Goal: Information Seeking & Learning: Get advice/opinions

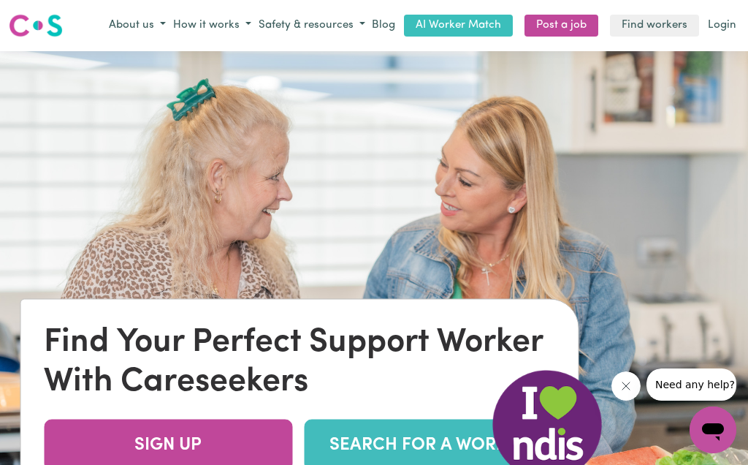
click at [236, 26] on button "How it works" at bounding box center [212, 26] width 85 height 24
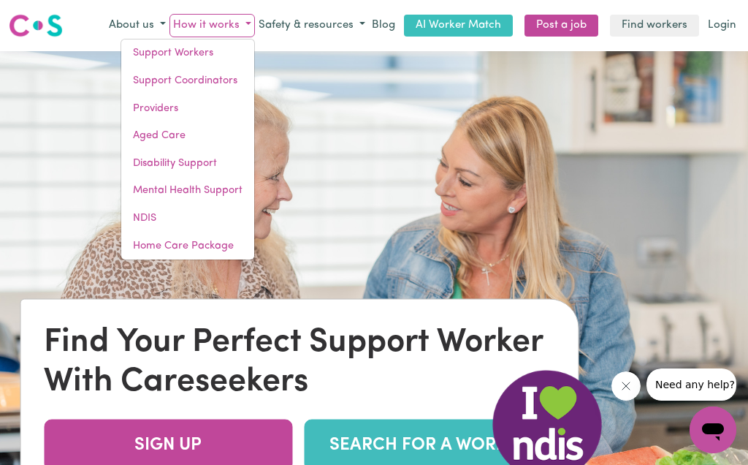
click at [161, 210] on link "NDIS" at bounding box center [187, 219] width 133 height 28
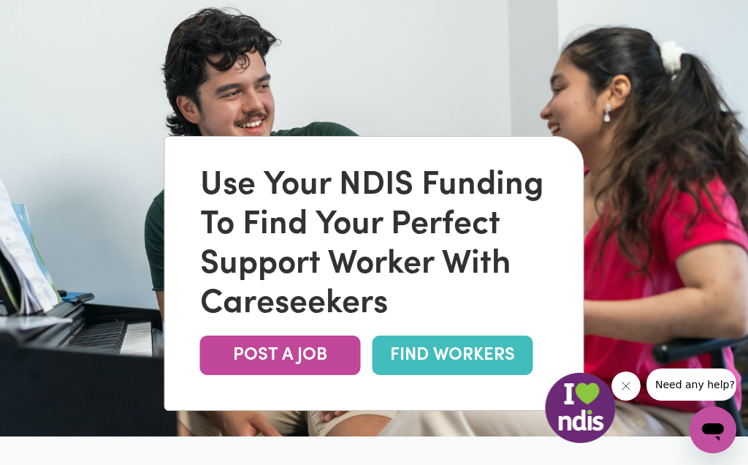
scroll to position [91, 0]
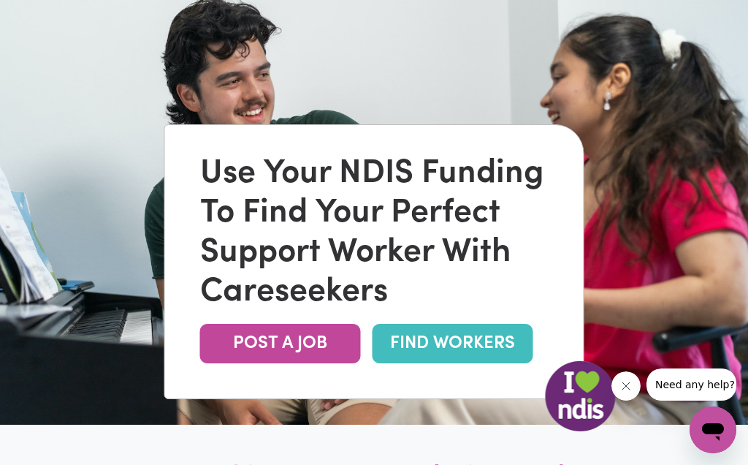
click at [443, 363] on link "FIND WORKERS" at bounding box center [453, 343] width 161 height 39
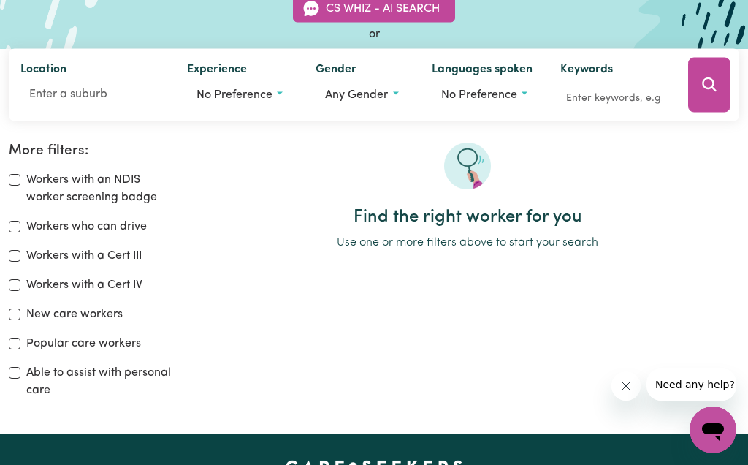
scroll to position [145, 0]
click at [397, 89] on button "Any gender" at bounding box center [362, 95] width 92 height 28
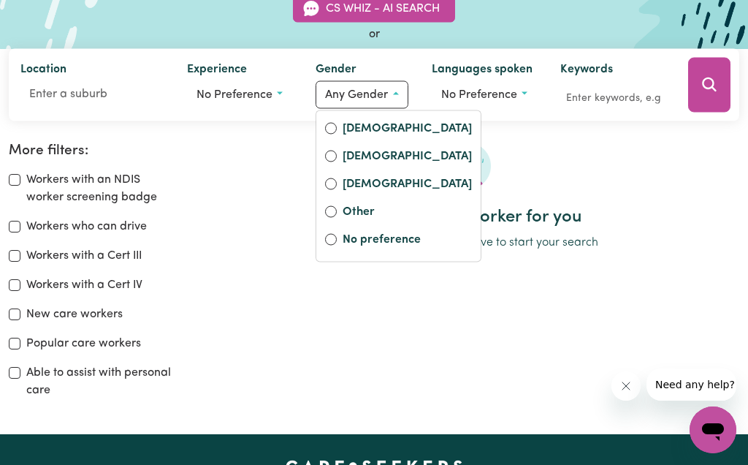
click at [376, 129] on label "Female" at bounding box center [407, 129] width 129 height 20
click at [337, 129] on input "Female" at bounding box center [331, 128] width 12 height 12
radio input "true"
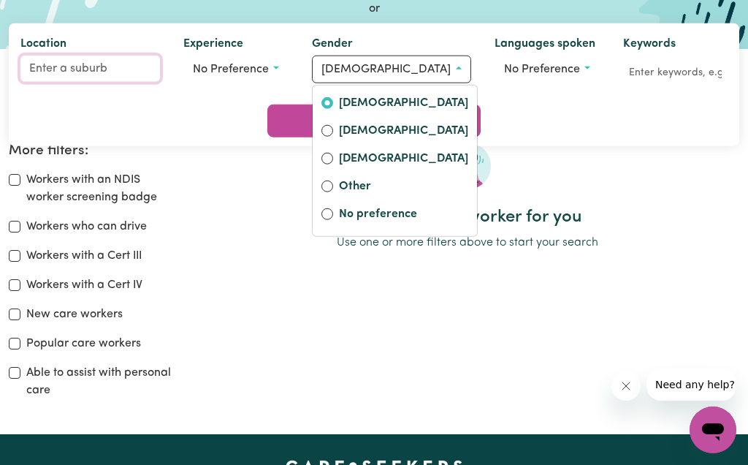
click at [56, 82] on input "Location" at bounding box center [90, 69] width 140 height 26
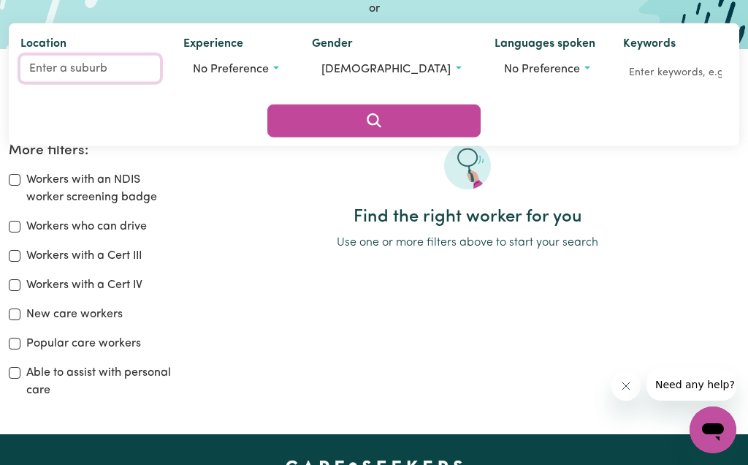
scroll to position [145, 0]
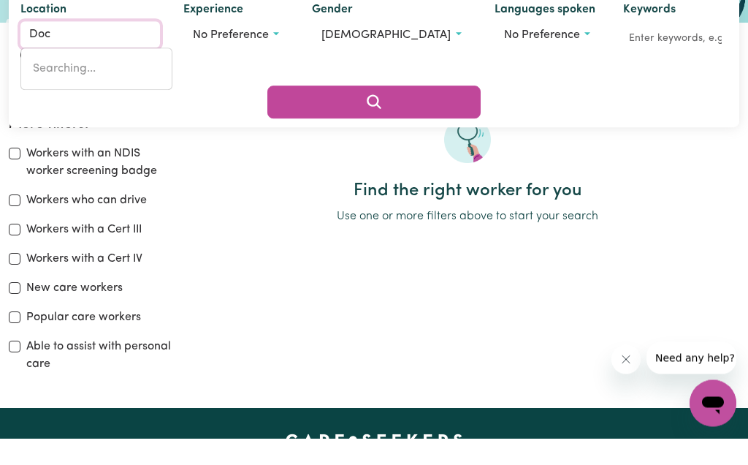
type input "Dock"
type input "DockER, Victoria, 3678"
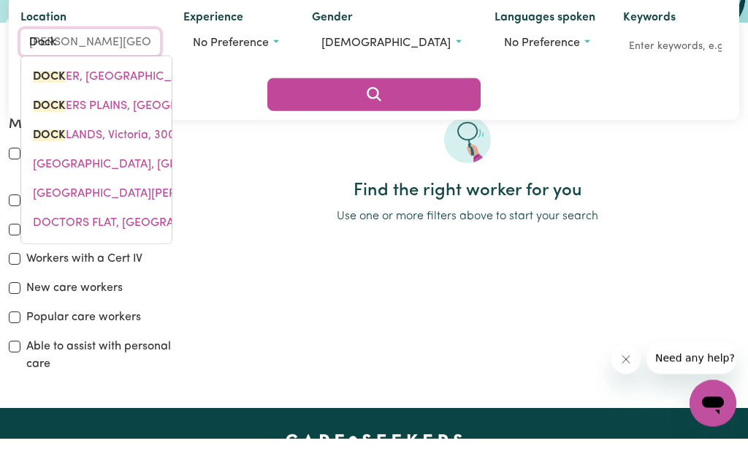
type input "Dockl"
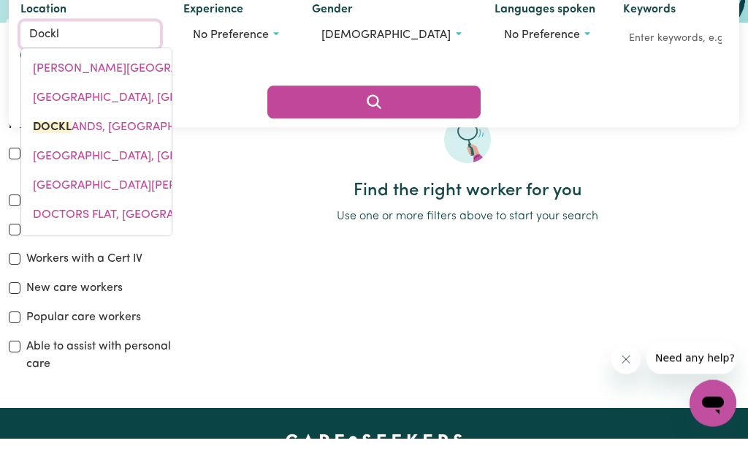
type input "DocklANDS, Victoria, 3008"
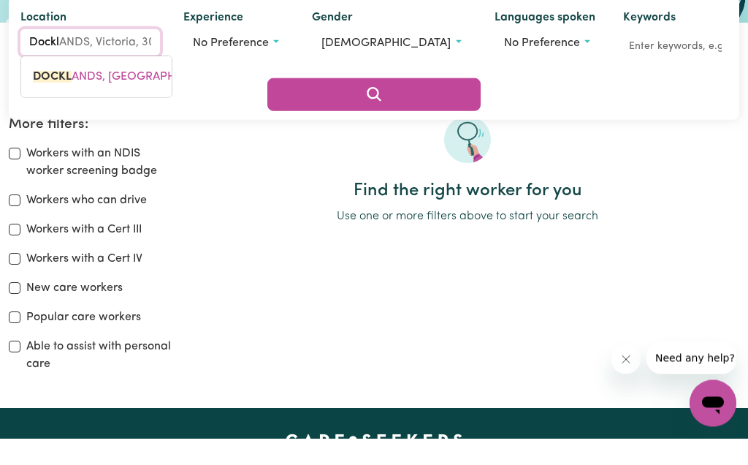
type input "Dockla"
type input "DocklaNDS, Victoria, 3008"
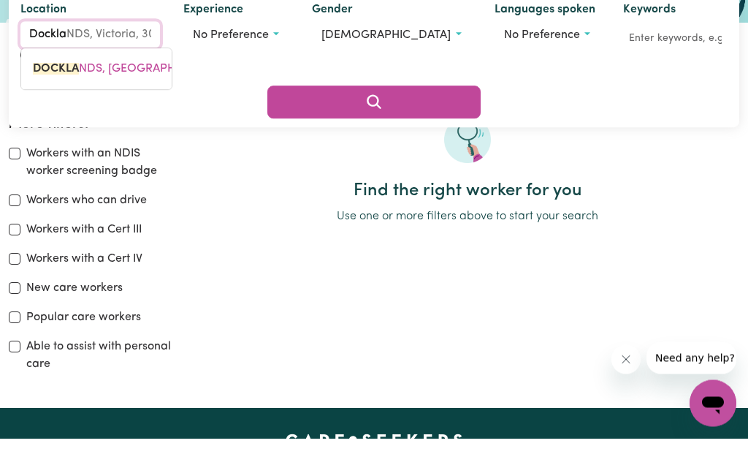
type input "Docklan"
type input "DocklanDS, Victoria, 3008"
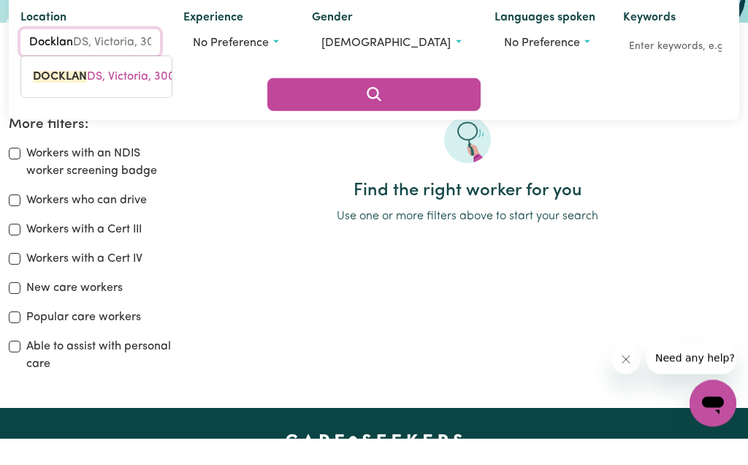
type input "Dockland"
type input "DocklandS, Victoria, 3008"
type input "Docklands"
type input "Docklands, Victoria, 3008"
click at [103, 105] on span "DOCKLANDS , Victoria, 3008" at bounding box center [107, 104] width 148 height 12
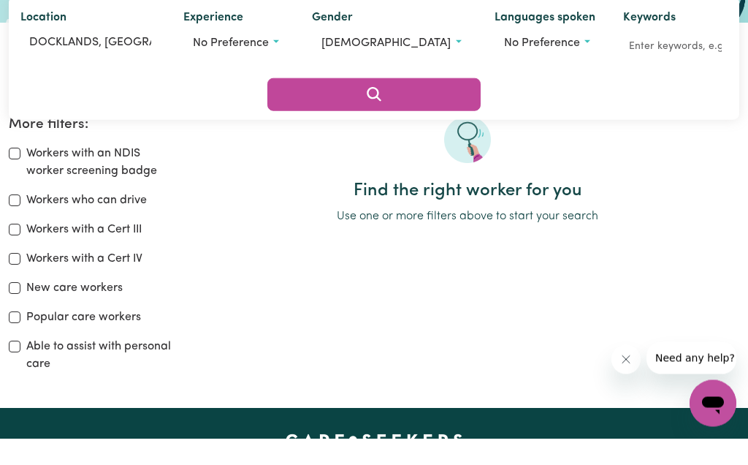
scroll to position [172, 0]
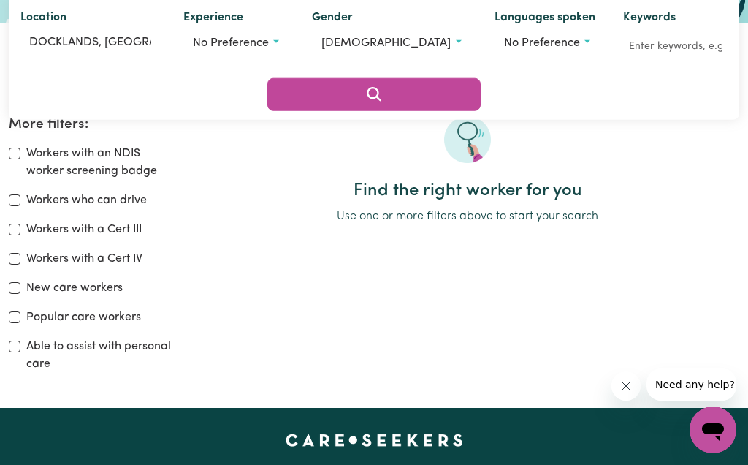
click at [7, 203] on div "More filters: Workers with an NDIS worker screening badge Workers who can drive…" at bounding box center [93, 250] width 187 height 268
click at [9, 204] on input "Workers who can drive" at bounding box center [15, 200] width 12 height 12
checkbox input "true"
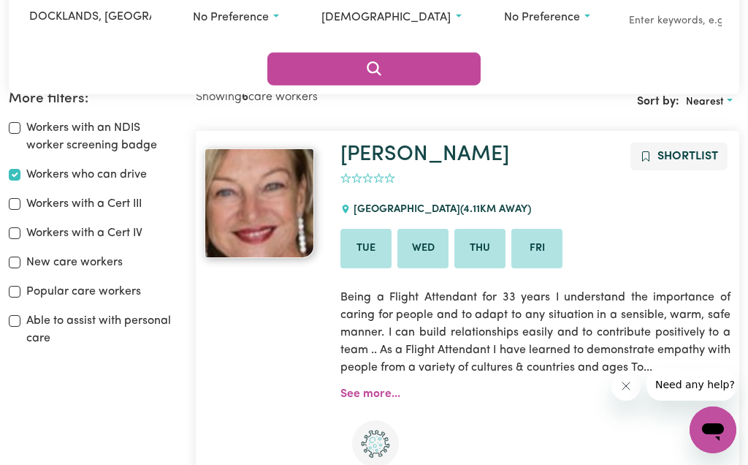
scroll to position [241, 0]
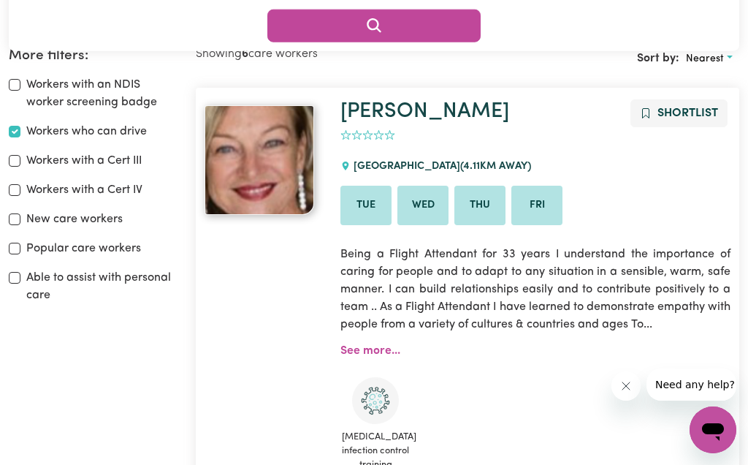
click at [9, 85] on input "Workers with an NDIS worker screening badge" at bounding box center [15, 85] width 12 height 12
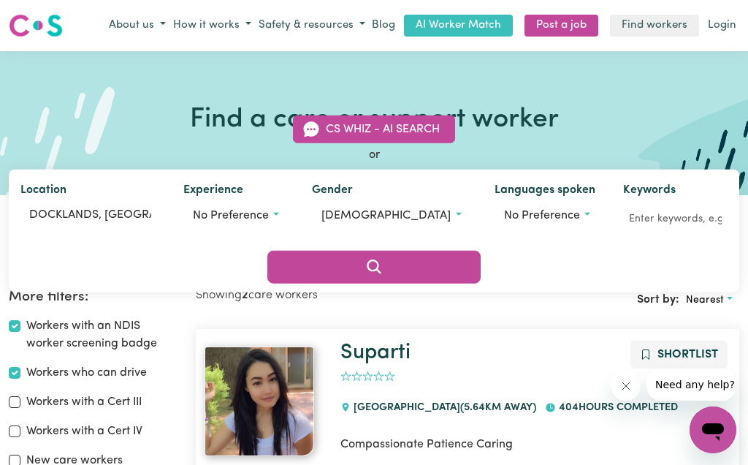
click at [15, 321] on input "Workers with an NDIS worker screening badge" at bounding box center [15, 326] width 12 height 12
checkbox input "false"
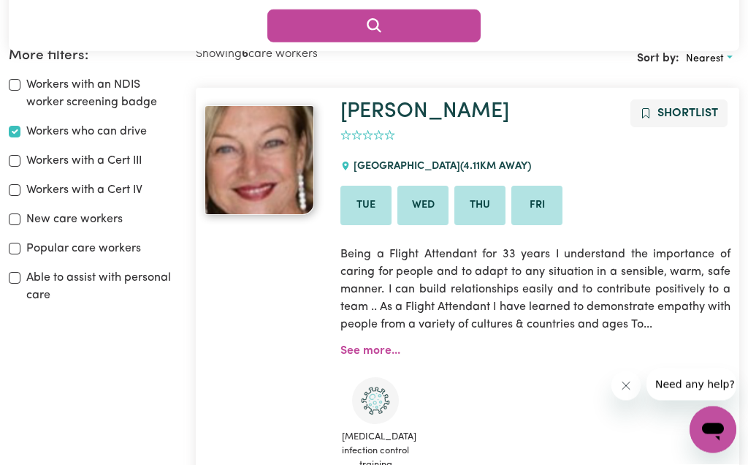
scroll to position [241, 0]
click at [694, 381] on span "Need any help?" at bounding box center [695, 384] width 80 height 12
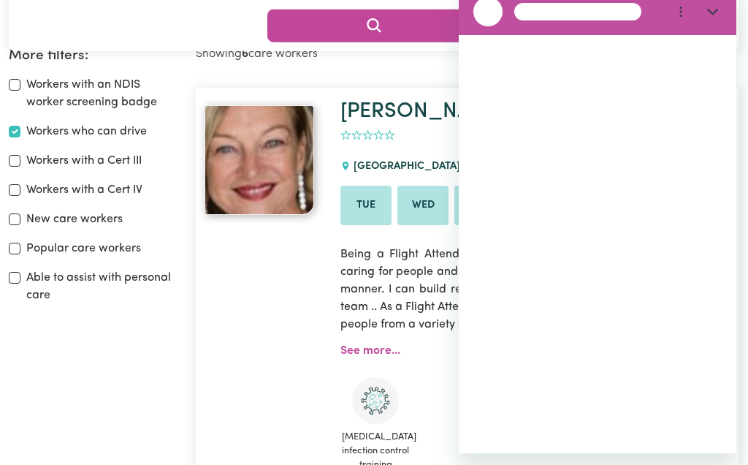
scroll to position [0, 0]
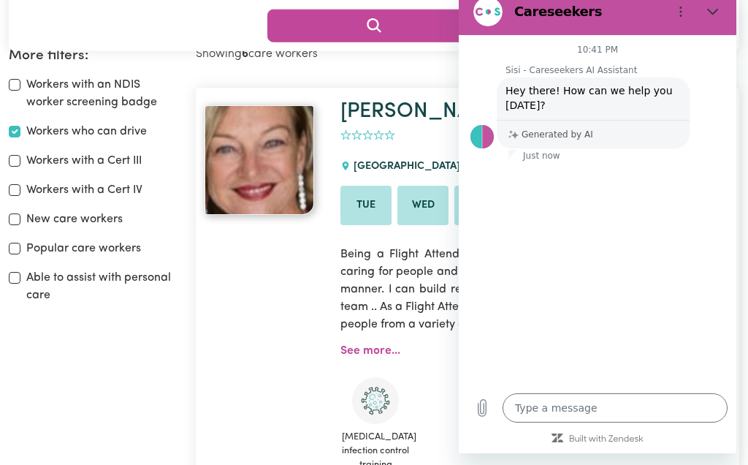
click at [261, 329] on div at bounding box center [264, 311] width 136 height 425
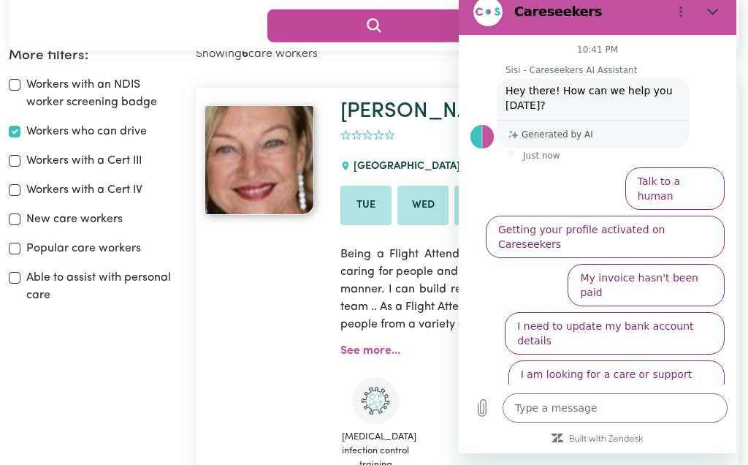
click at [237, 318] on div at bounding box center [264, 311] width 136 height 425
click at [381, 345] on link "See more..." at bounding box center [370, 351] width 60 height 12
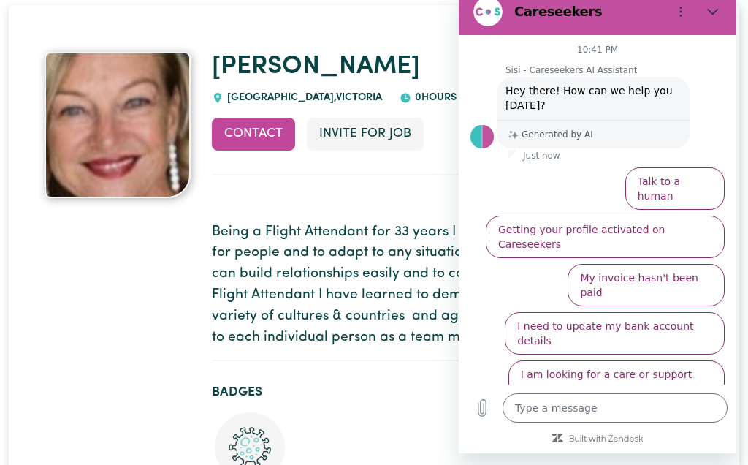
scroll to position [96, 0]
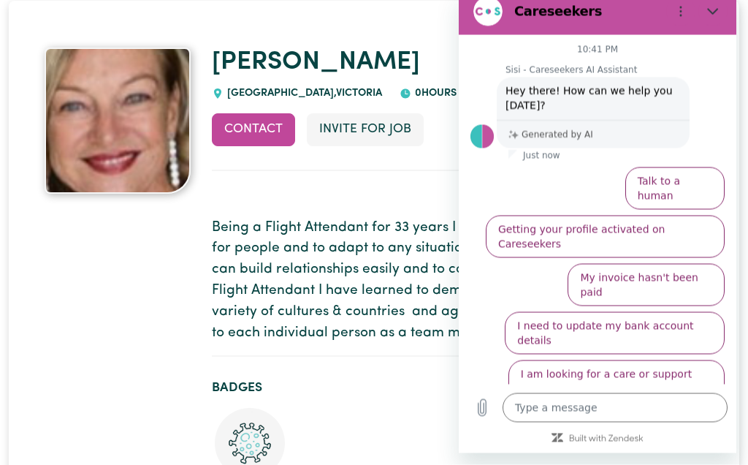
click at [717, 12] on icon "Close" at bounding box center [713, 12] width 12 height 12
type textarea "x"
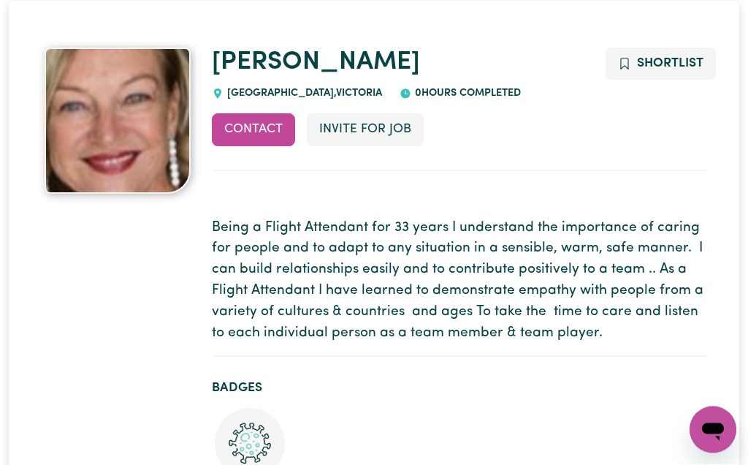
scroll to position [97, 0]
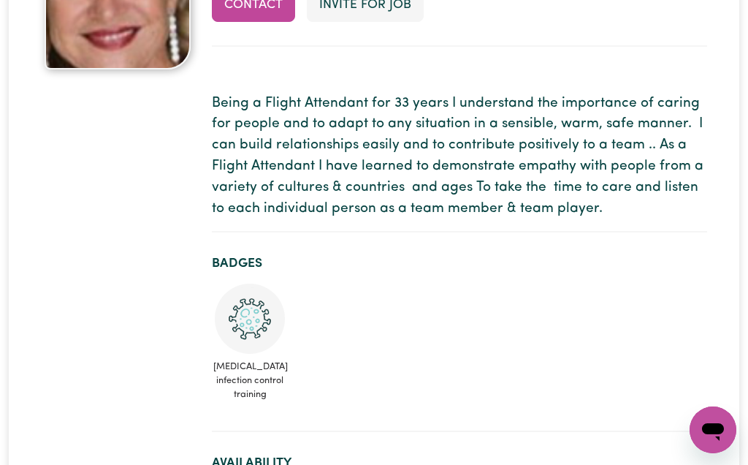
scroll to position [0, 0]
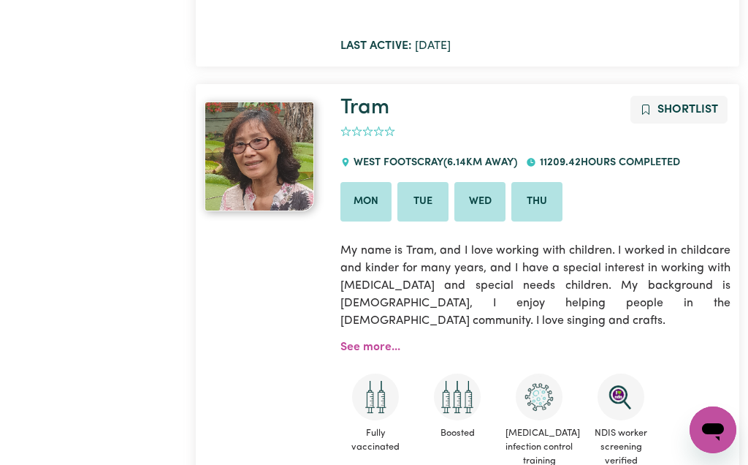
scroll to position [1255, 0]
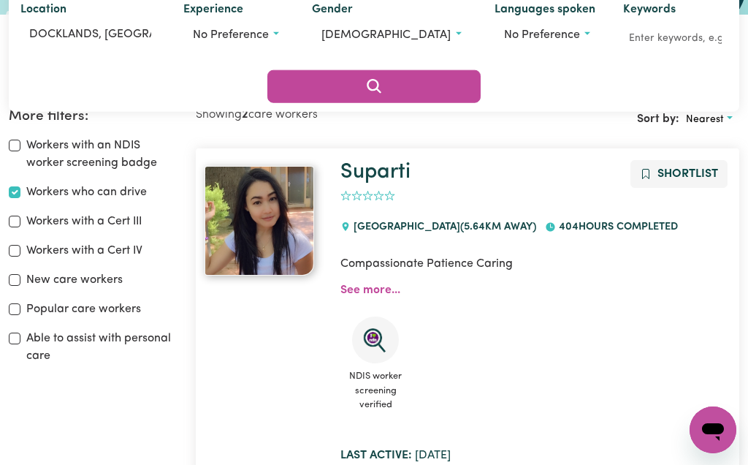
scroll to position [241, 0]
